Goal: Information Seeking & Learning: Stay updated

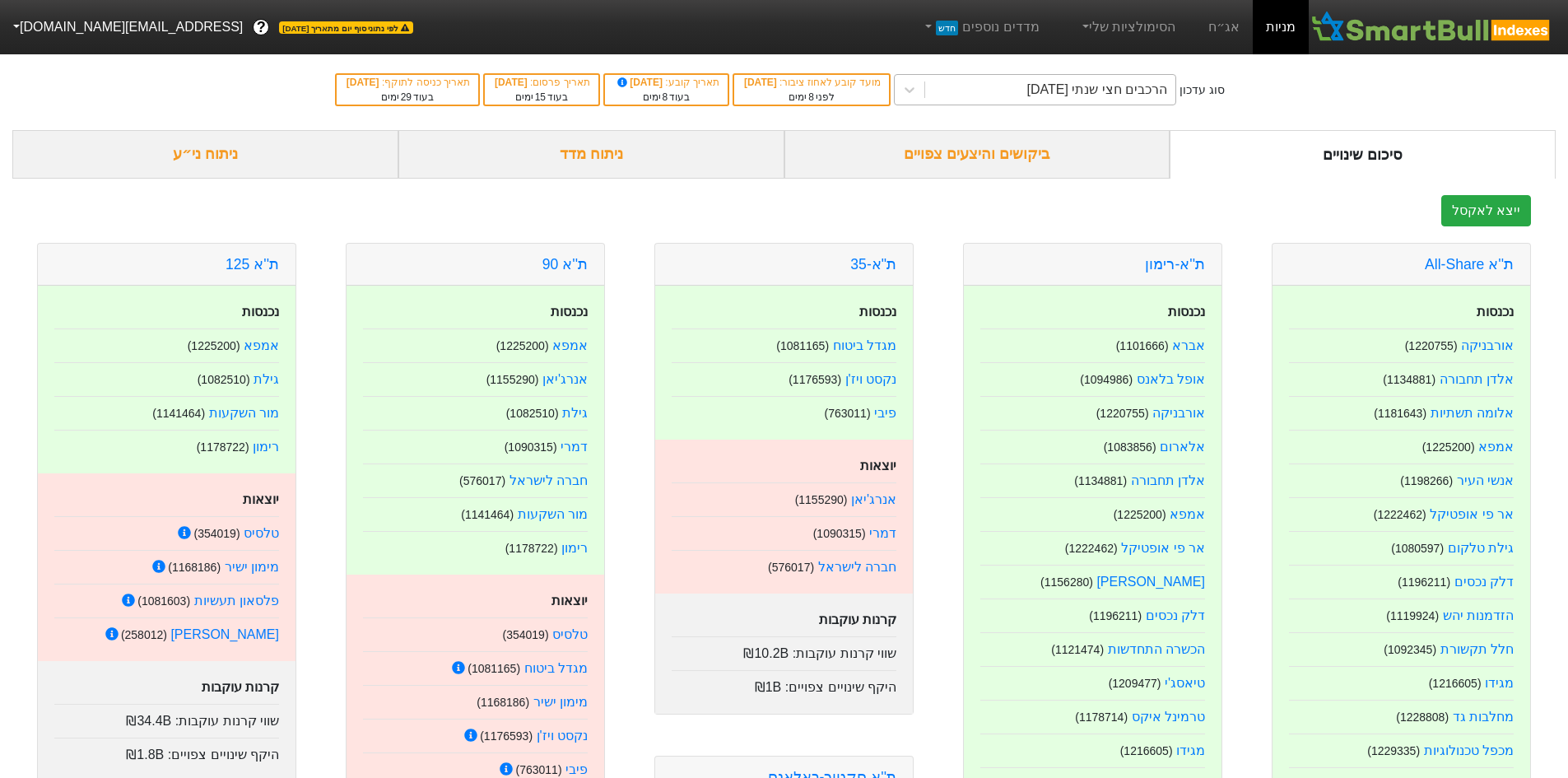
click at [1100, 88] on div "הרכבים חצי שנתי [DATE]" at bounding box center [1098, 89] width 141 height 20
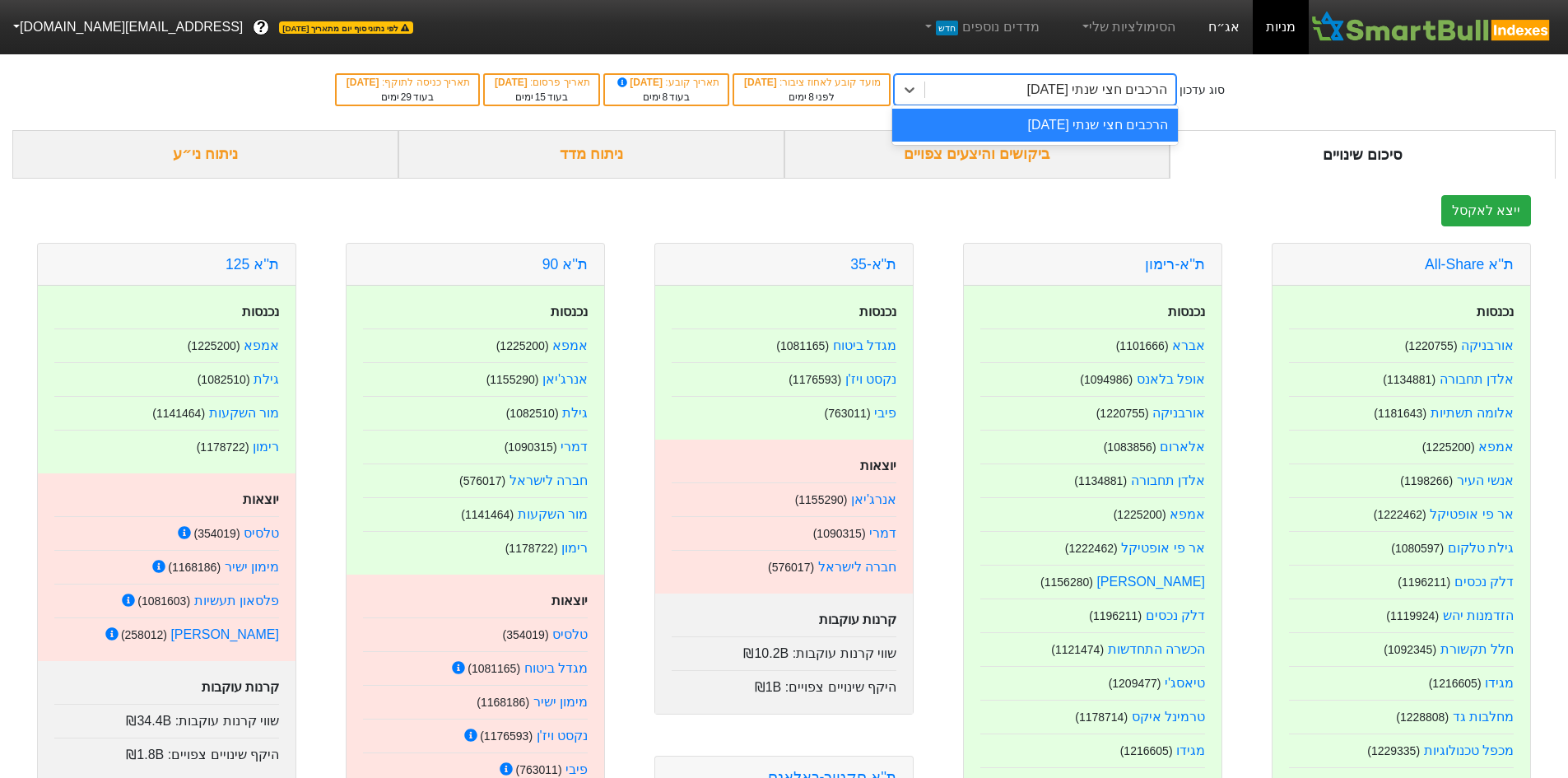
click at [1226, 37] on link "אג״ח" at bounding box center [1223, 27] width 58 height 54
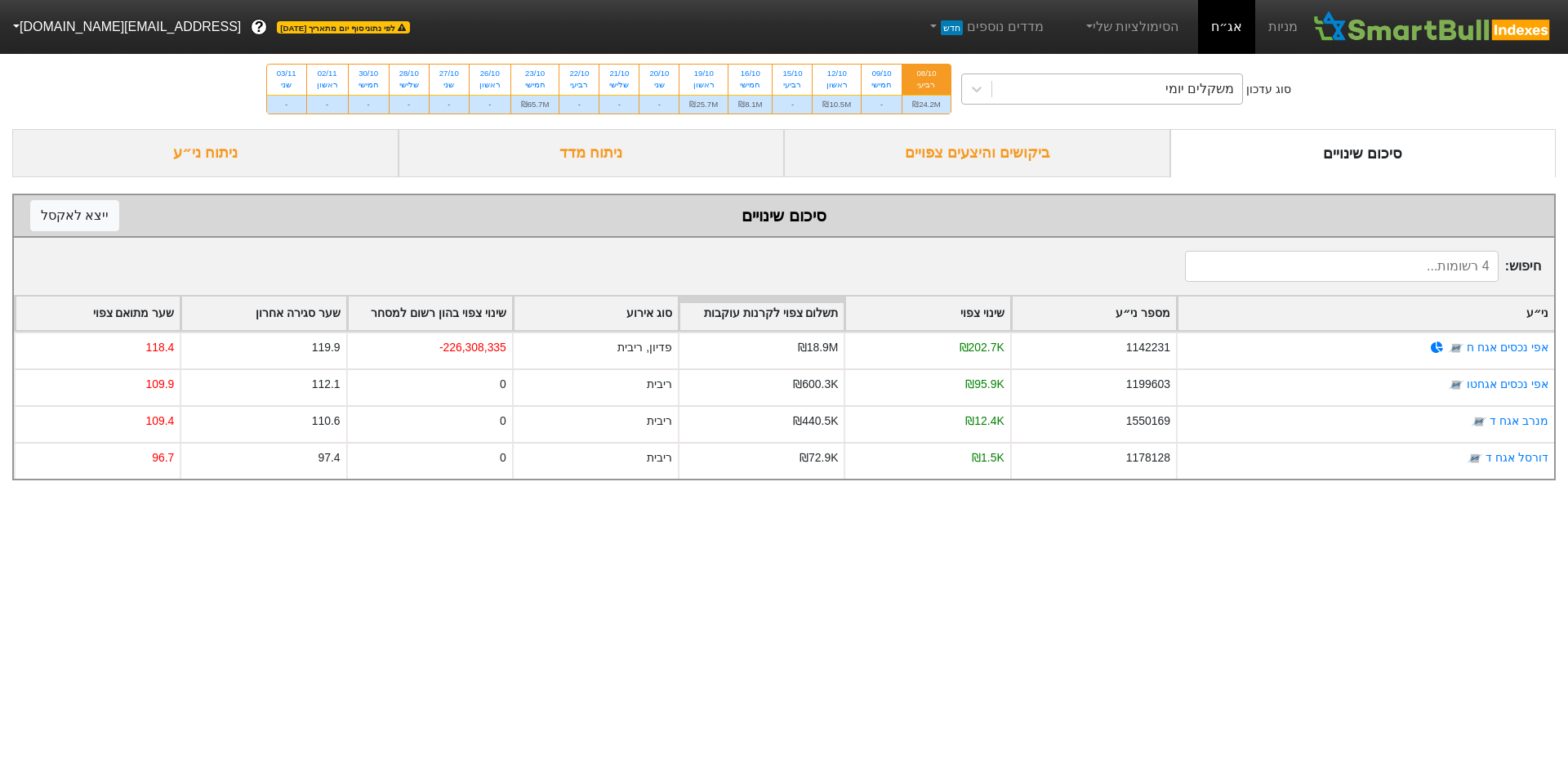
click at [1058, 82] on div "משקלים יומי" at bounding box center [1117, 89] width 250 height 30
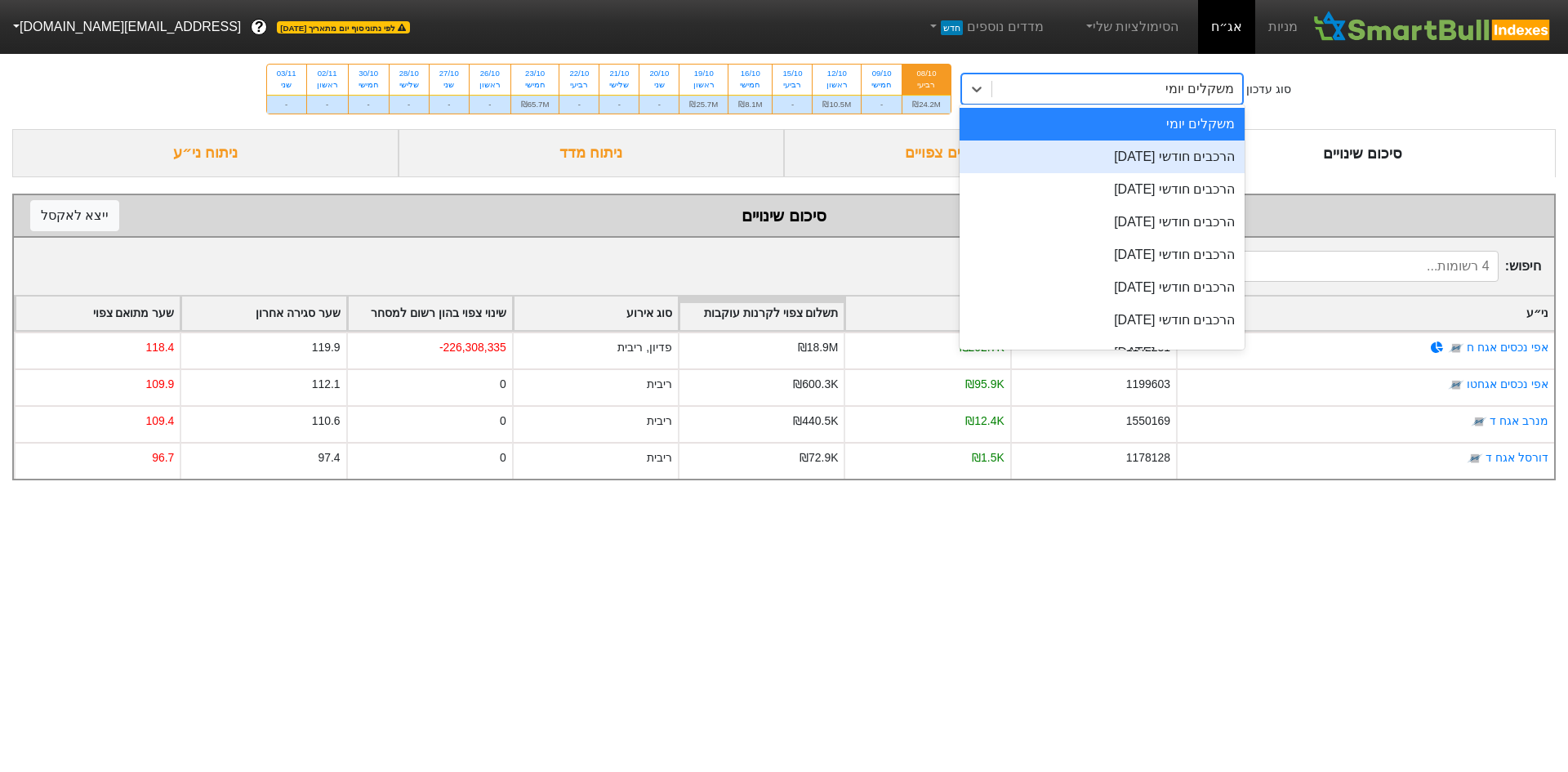
click at [1075, 168] on div "הרכבים חודשי [DATE]" at bounding box center [1103, 157] width 286 height 32
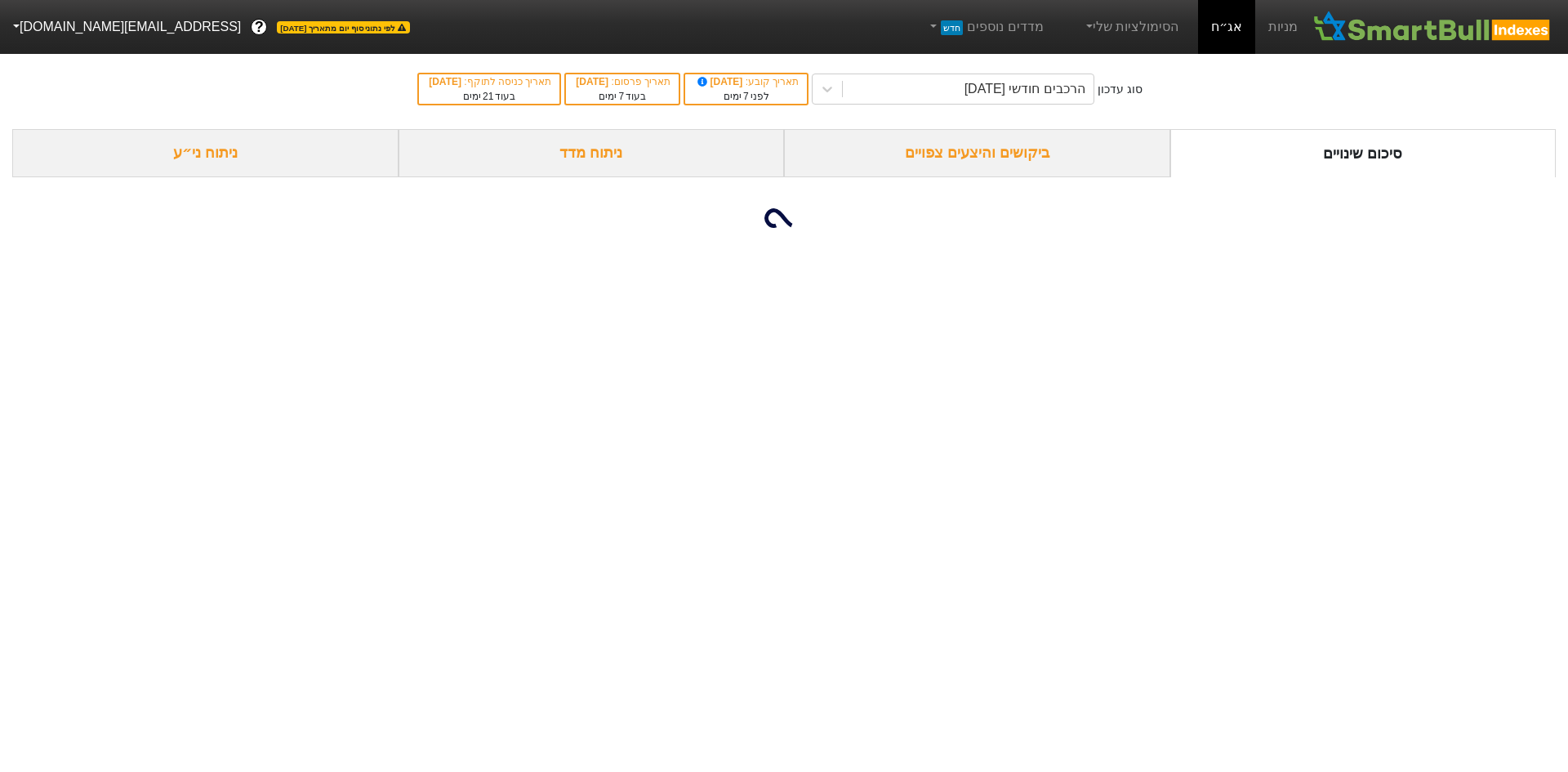
click at [1037, 141] on div "ביקושים והיצעים צפויים" at bounding box center [978, 153] width 387 height 49
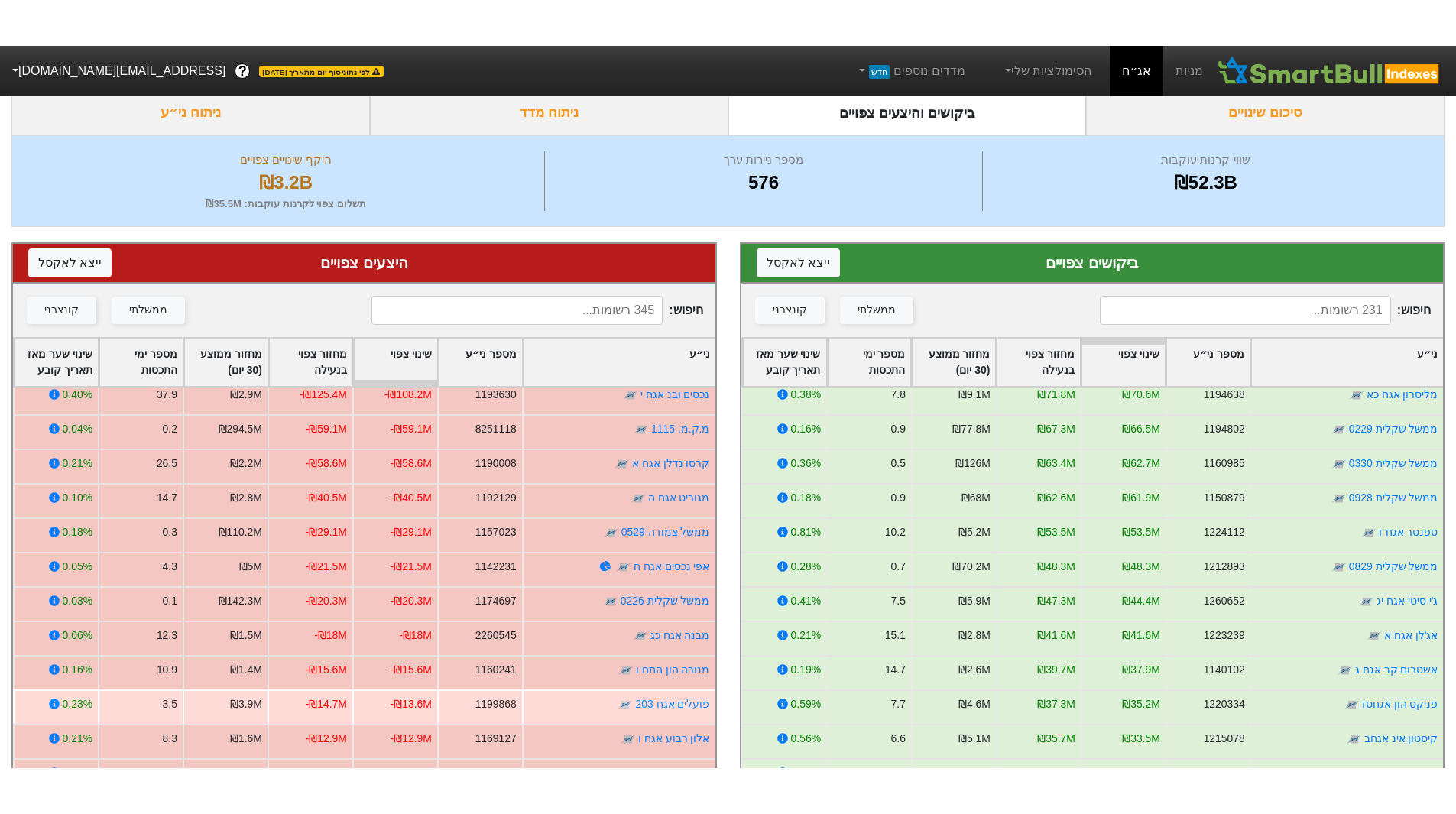
scroll to position [153, 0]
